Goal: Navigation & Orientation: Find specific page/section

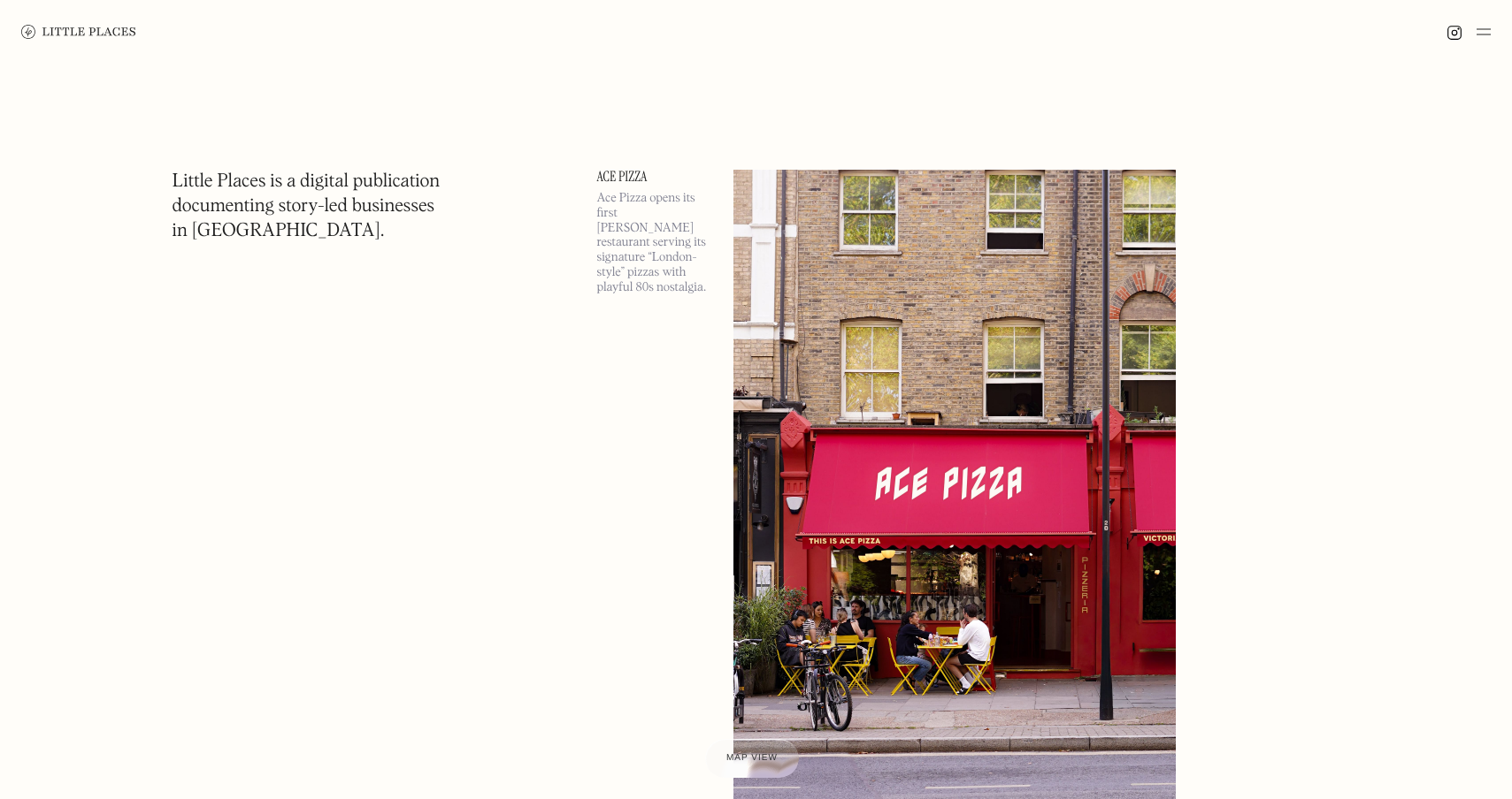
click at [1475, 32] on div at bounding box center [1467, 32] width 44 height 21
click at [1490, 32] on img at bounding box center [1483, 32] width 14 height 21
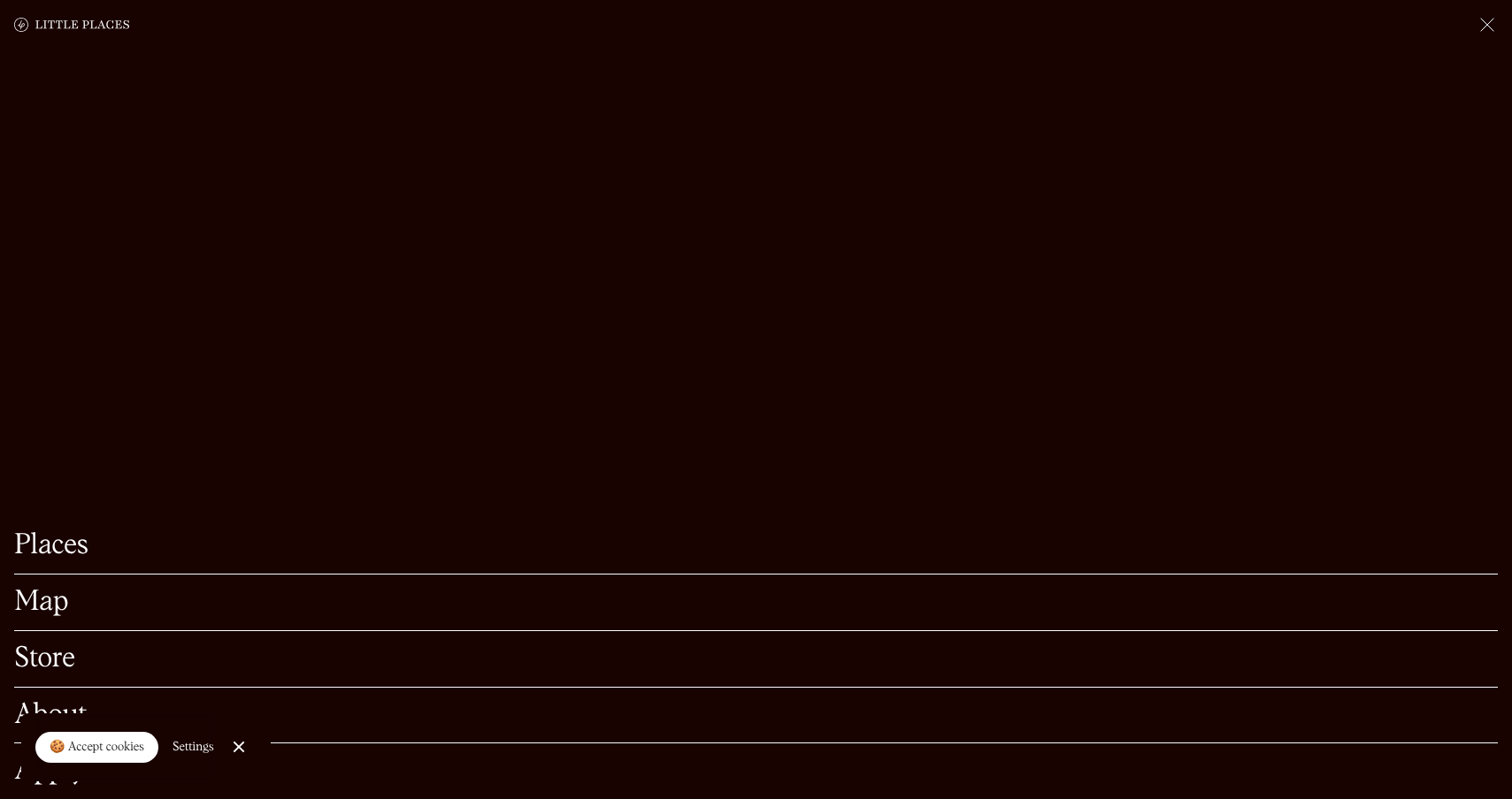
click at [47, 547] on link "Places" at bounding box center [756, 545] width 1483 height 27
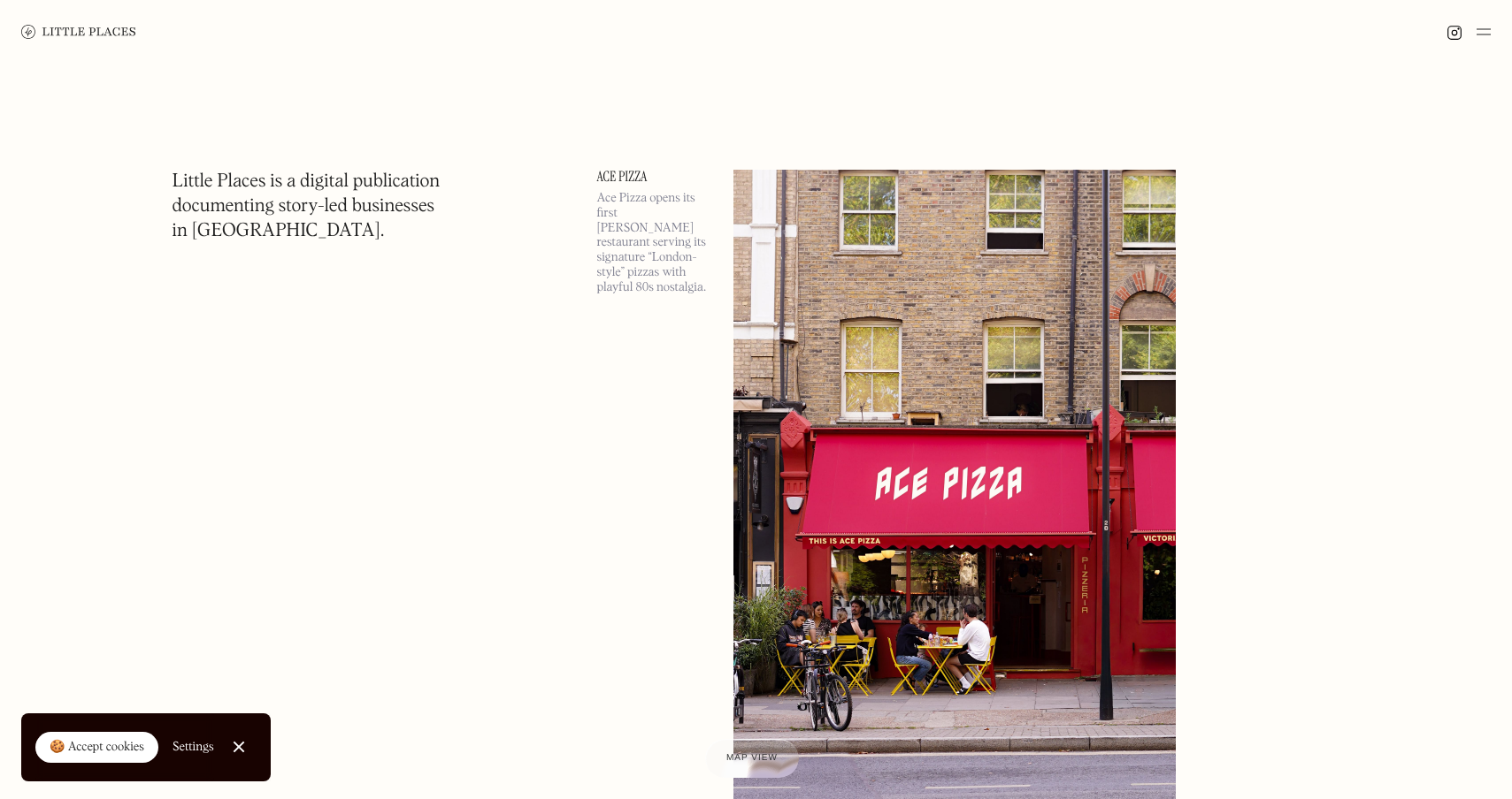
click at [1480, 38] on img at bounding box center [1483, 32] width 14 height 21
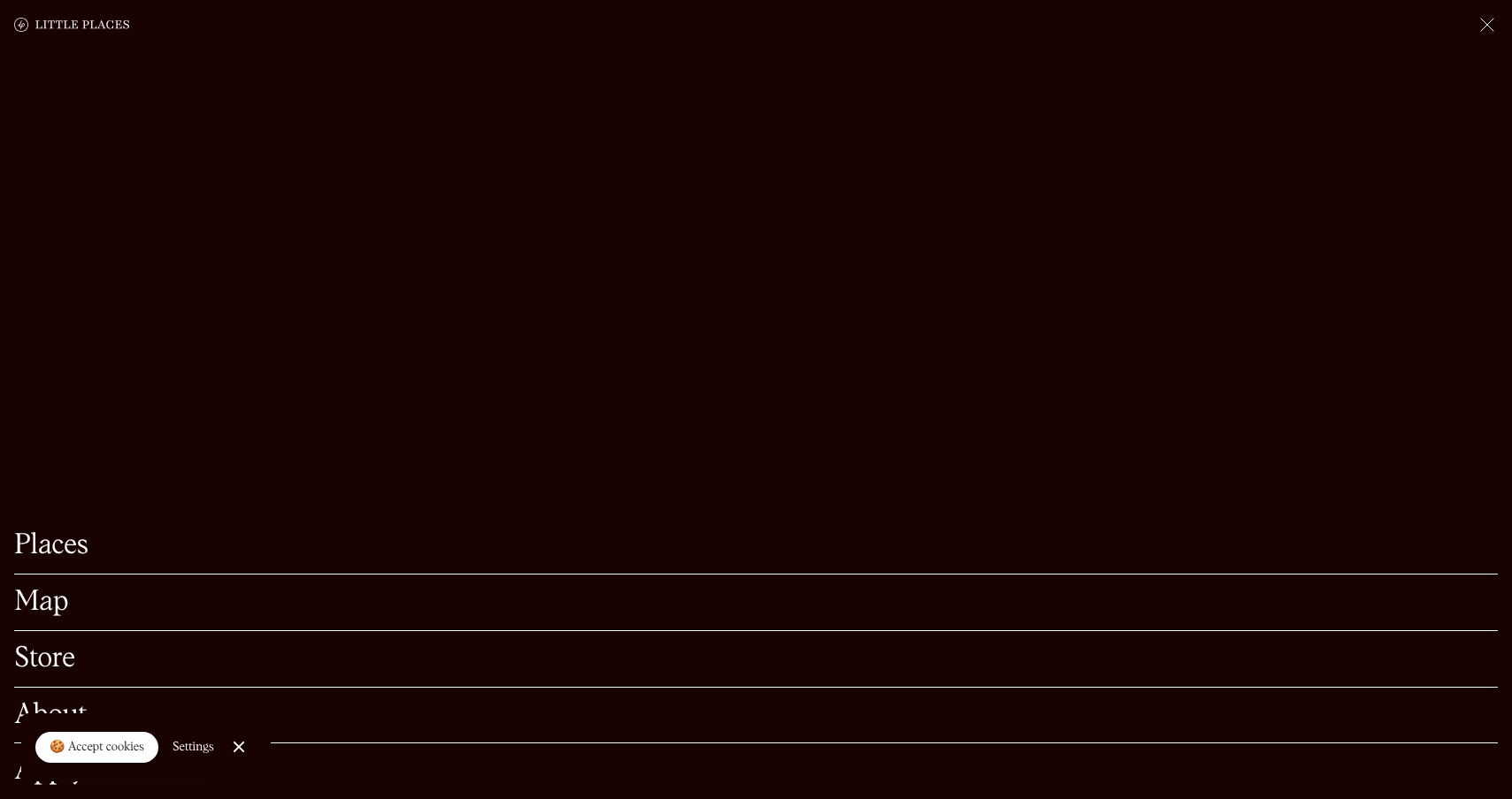
click at [52, 613] on link "Map" at bounding box center [756, 602] width 1483 height 27
